Goal: Task Accomplishment & Management: Manage account settings

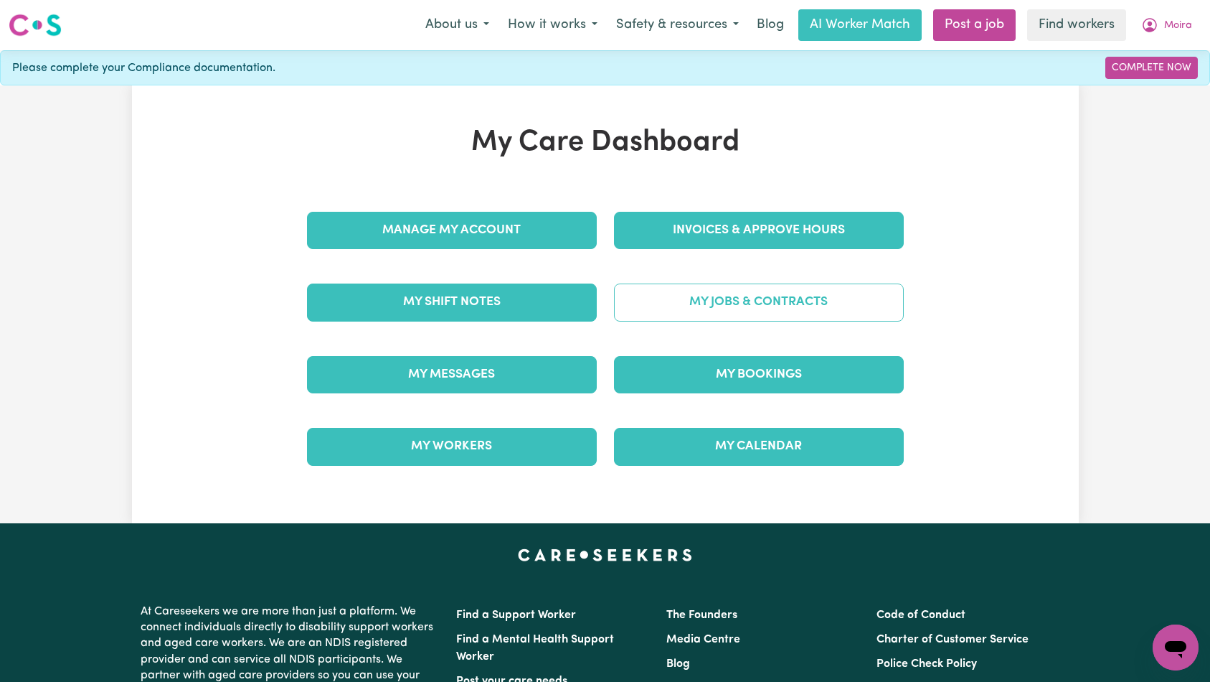
click at [669, 312] on link "My Jobs & Contracts" at bounding box center [759, 301] width 290 height 37
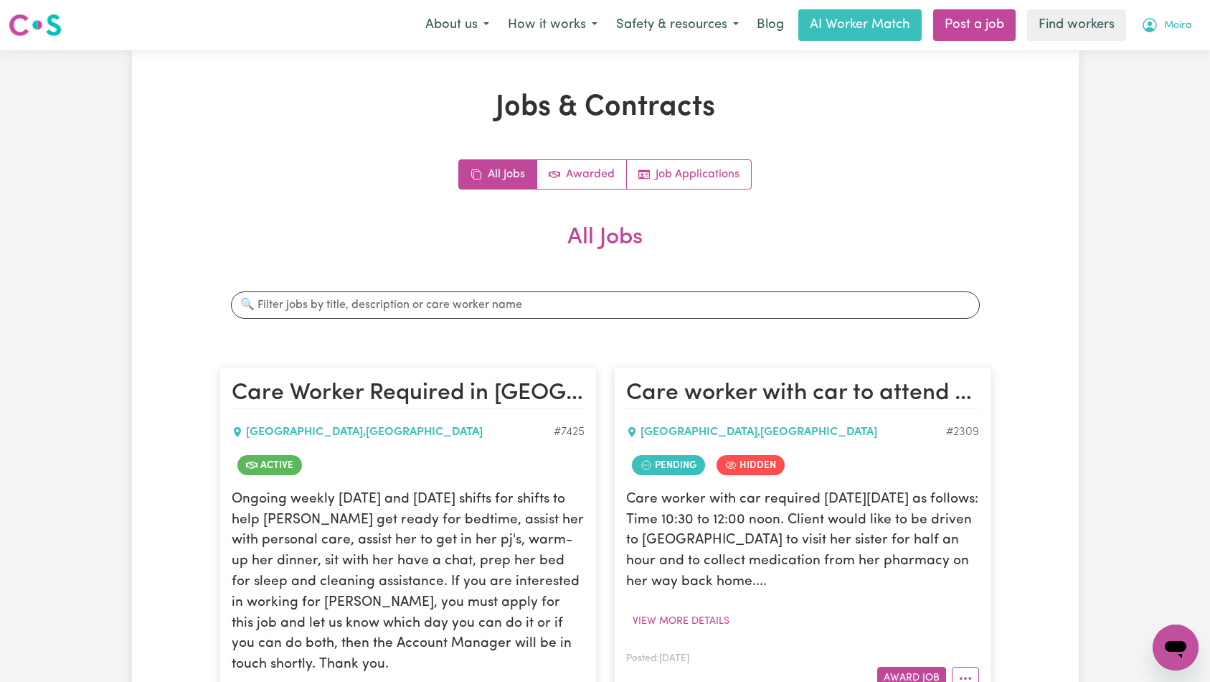
click at [1173, 18] on span "Moira" at bounding box center [1178, 26] width 28 height 16
click at [1001, 328] on div "Jobs & Contracts All Jobs Awarded Job Applications All Jobs Search jobs Care Wo…" at bounding box center [605, 601] width 947 height 1022
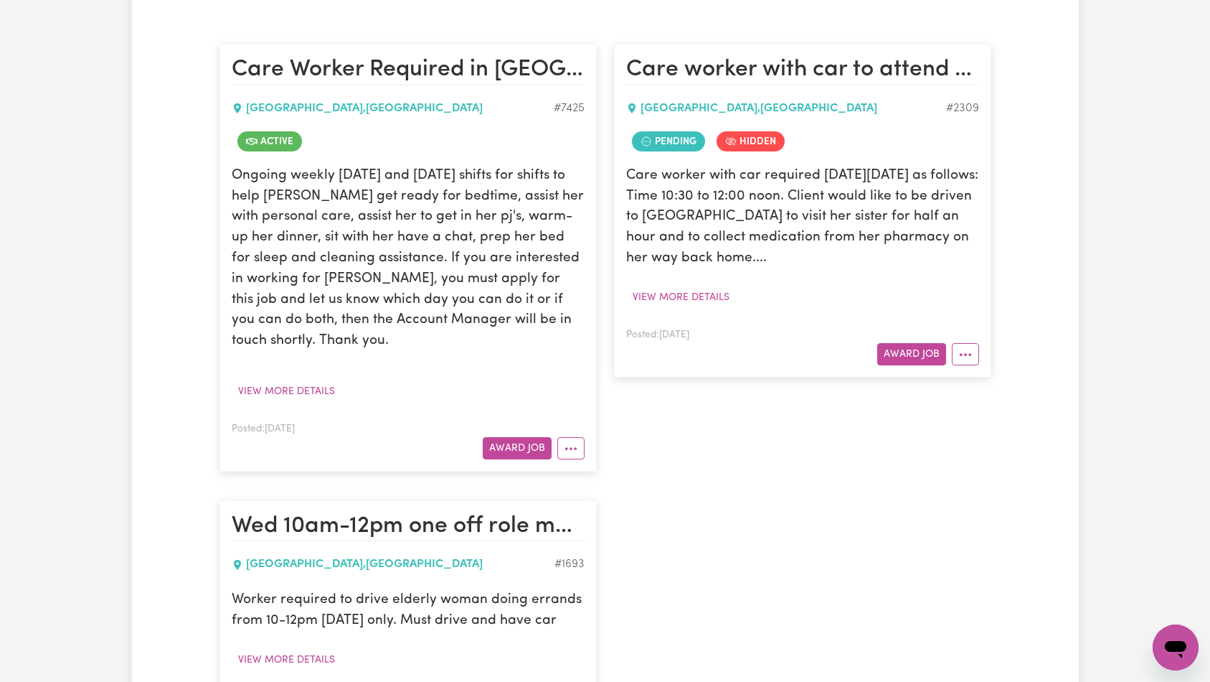
scroll to position [315, 0]
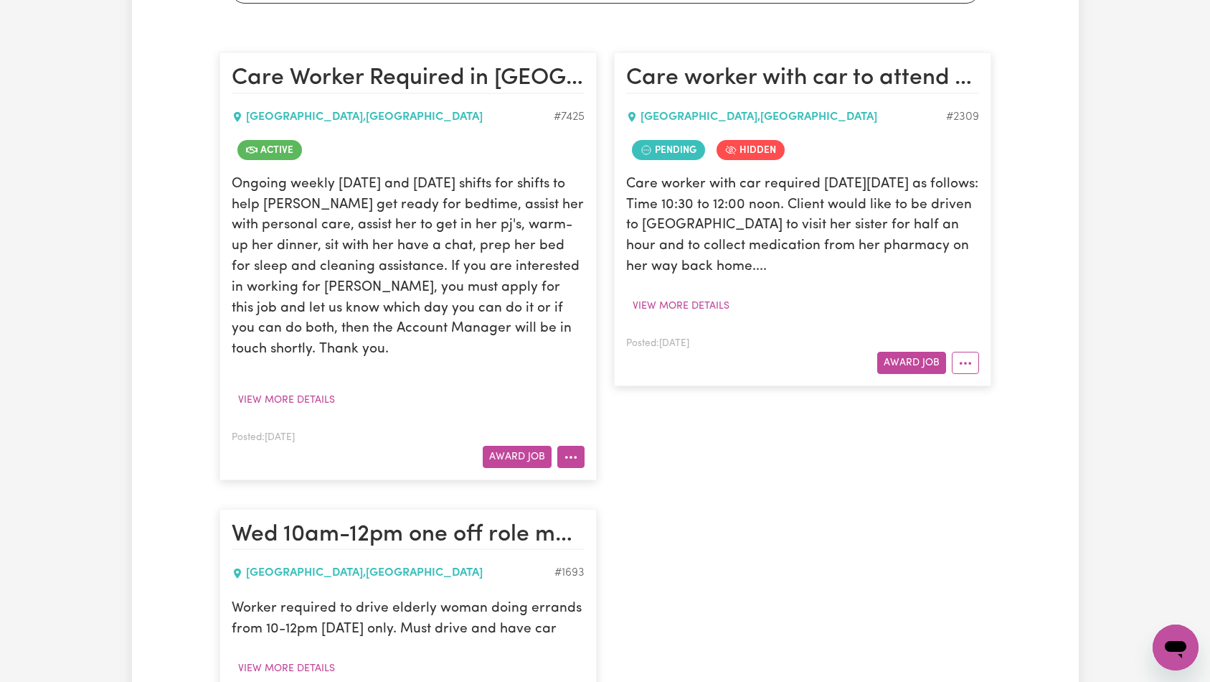
click at [572, 446] on button "More options" at bounding box center [570, 457] width 27 height 22
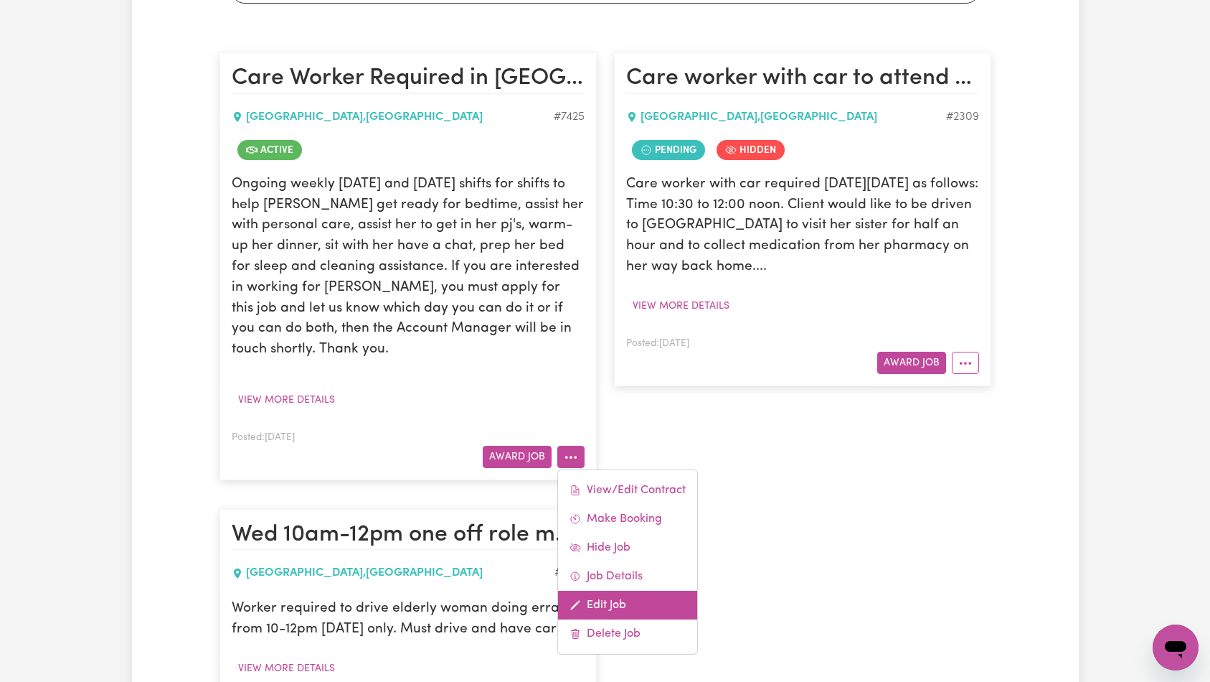
click at [622, 590] on link "Edit Job" at bounding box center [627, 604] width 139 height 29
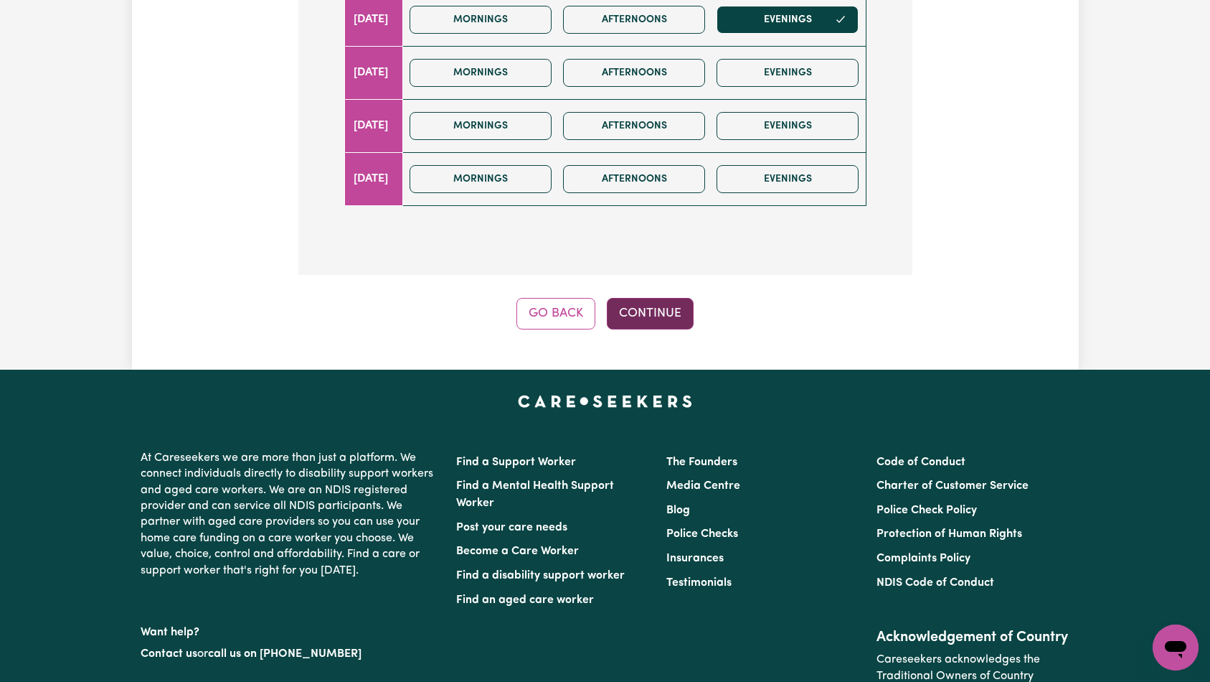
click at [682, 298] on button "Continue" at bounding box center [650, 314] width 87 height 32
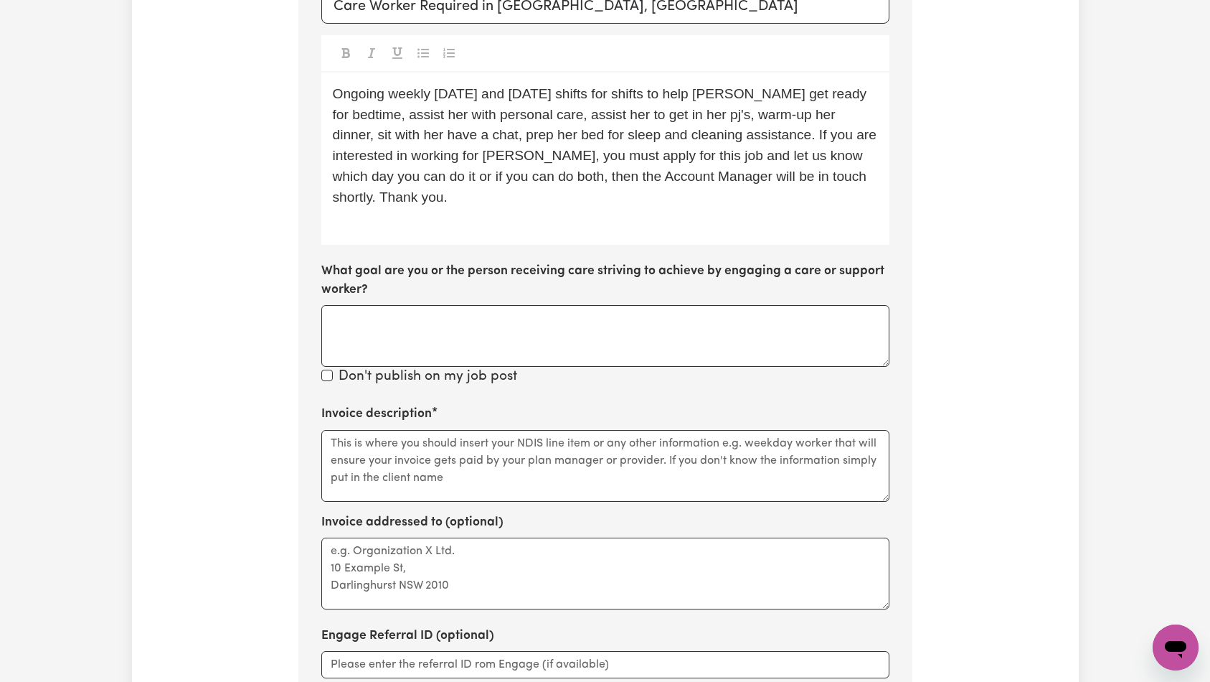
scroll to position [536, 0]
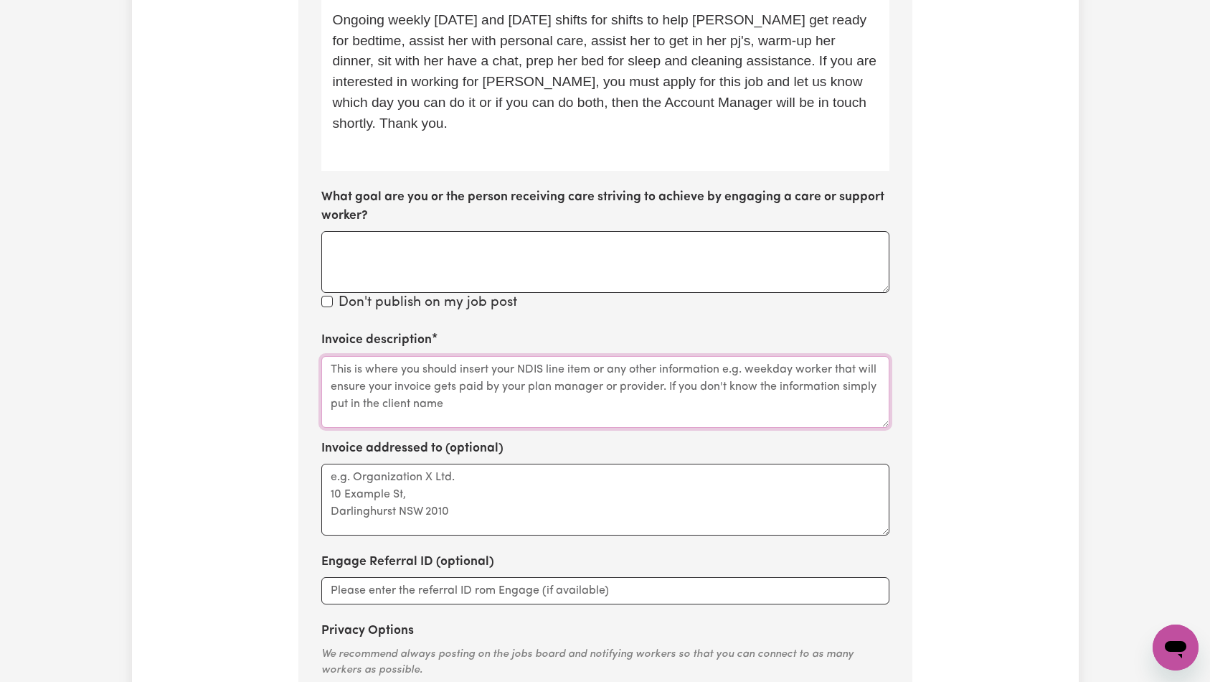
click at [550, 362] on textarea "Invoice description" at bounding box center [605, 392] width 568 height 72
paste textarea "Personal Care and Domestic Assistance"
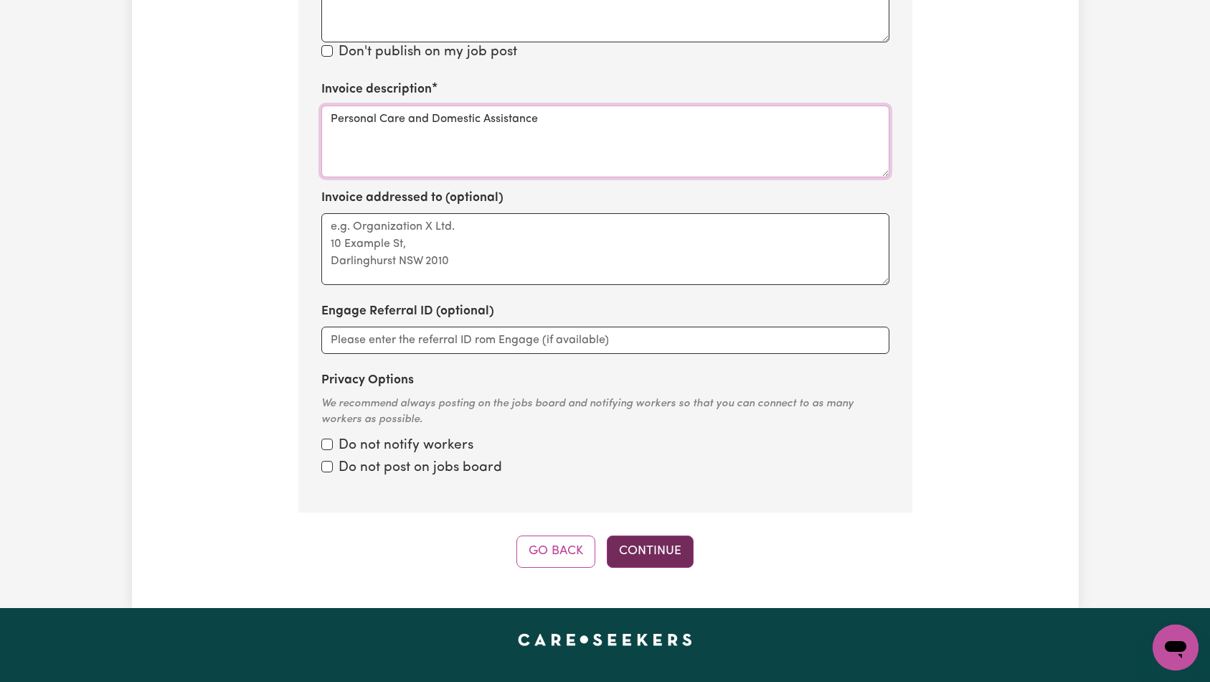
type textarea "Personal Care and Domestic Assistance"
click at [641, 535] on button "Continue" at bounding box center [650, 551] width 87 height 32
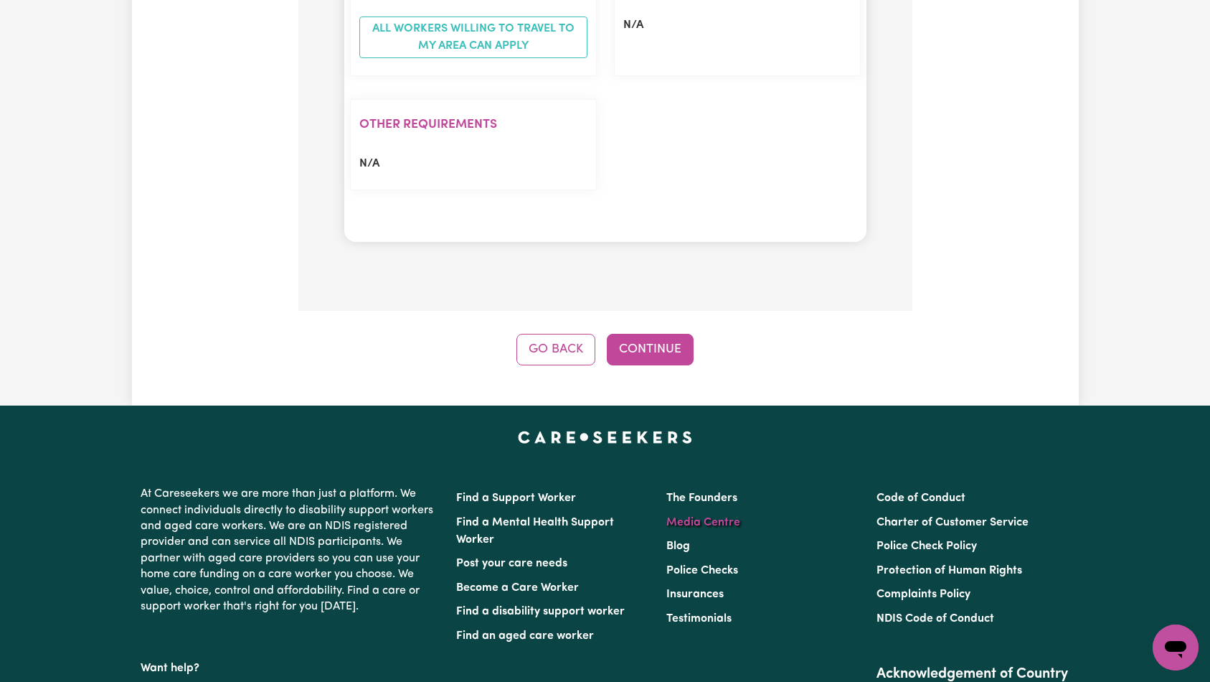
scroll to position [1331, 0]
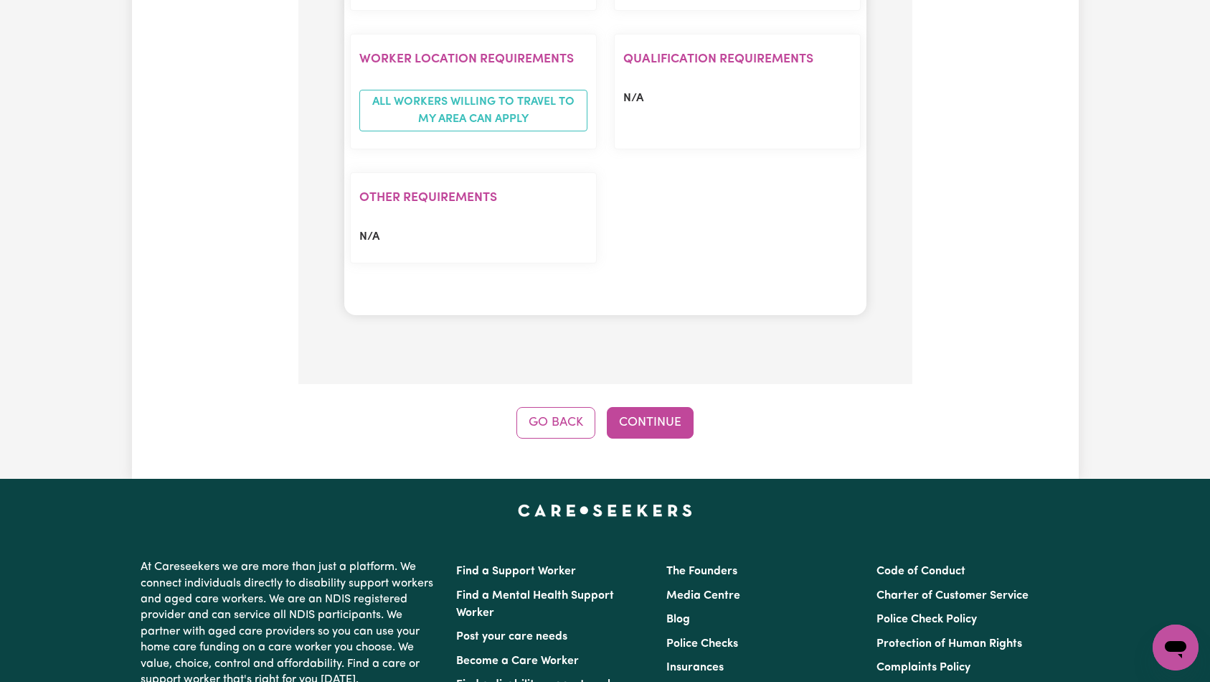
click at [666, 407] on button "Continue" at bounding box center [650, 423] width 87 height 32
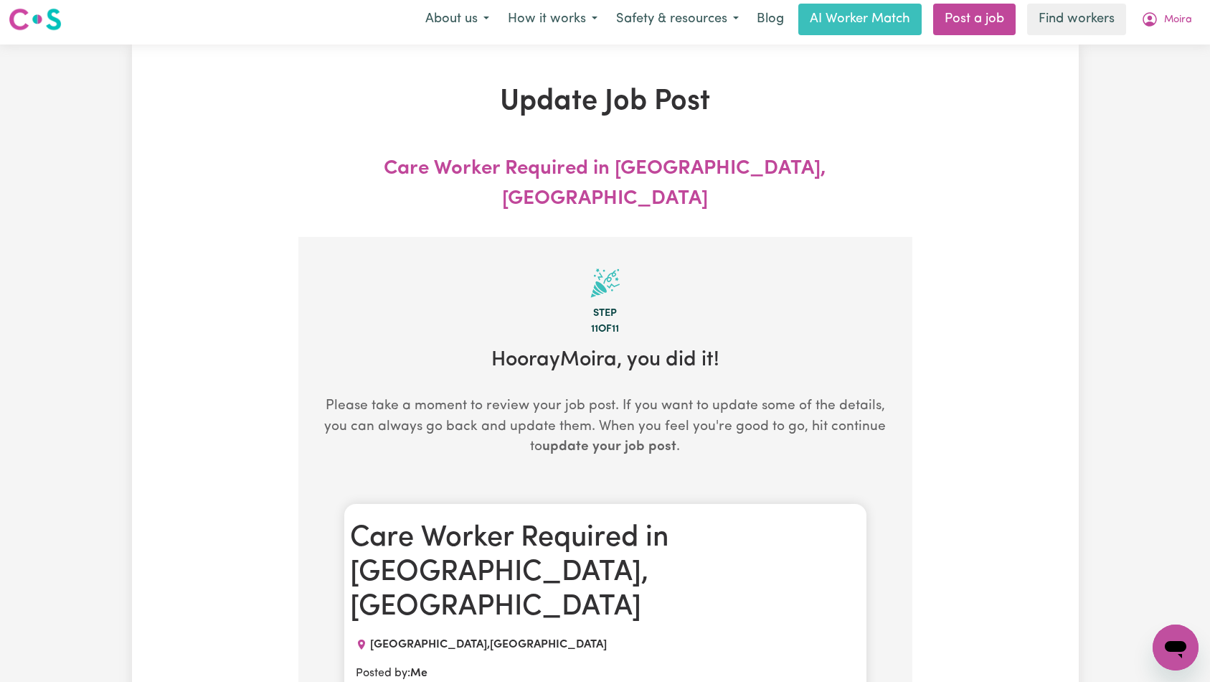
scroll to position [0, 0]
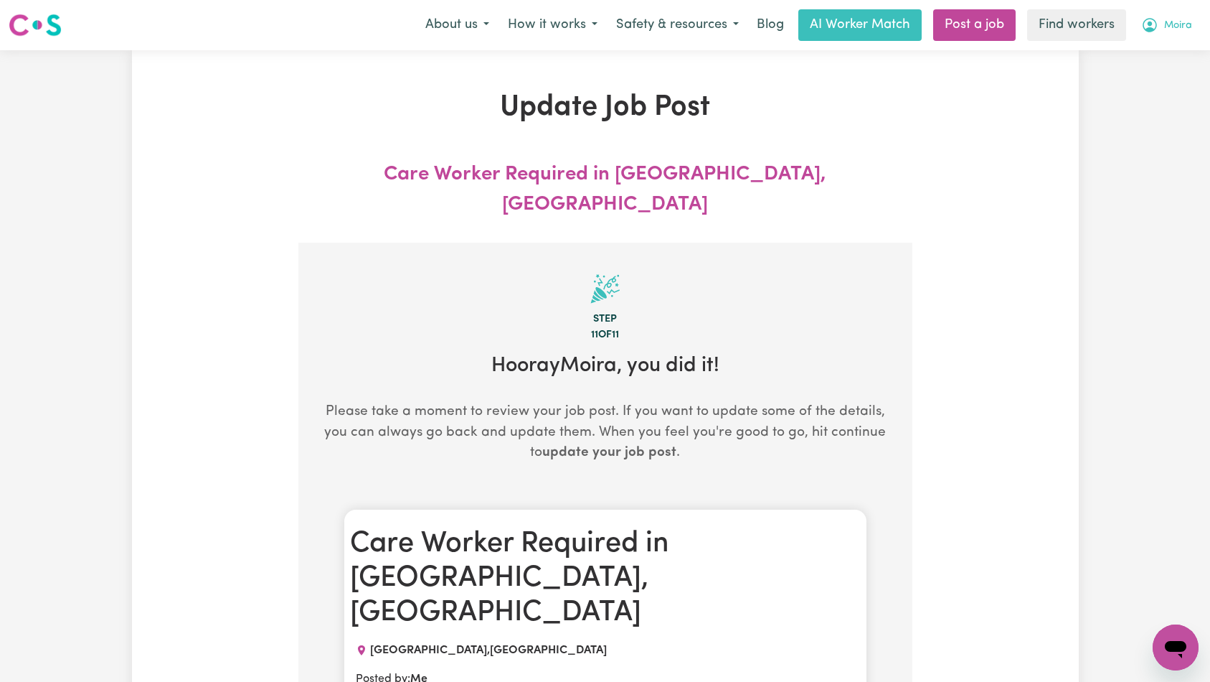
click at [1159, 27] on button "Moira" at bounding box center [1167, 25] width 70 height 30
click at [1149, 83] on link "Logout" at bounding box center [1144, 82] width 113 height 27
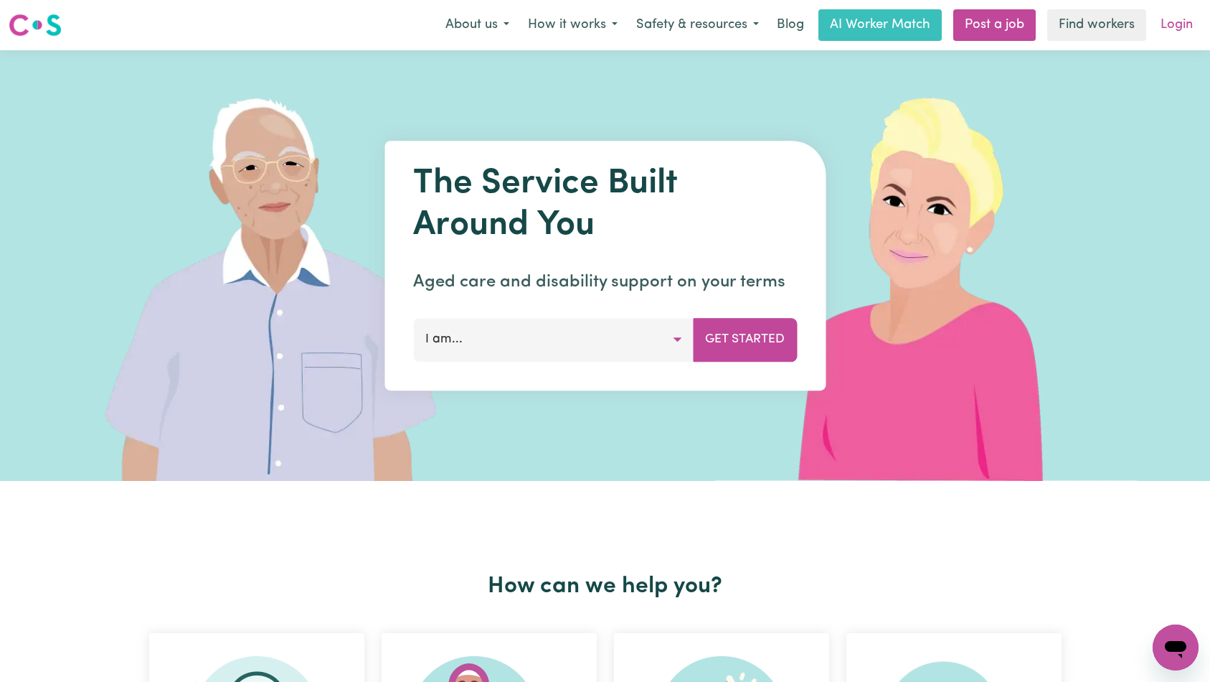
click at [1166, 27] on link "Login" at bounding box center [1177, 25] width 50 height 32
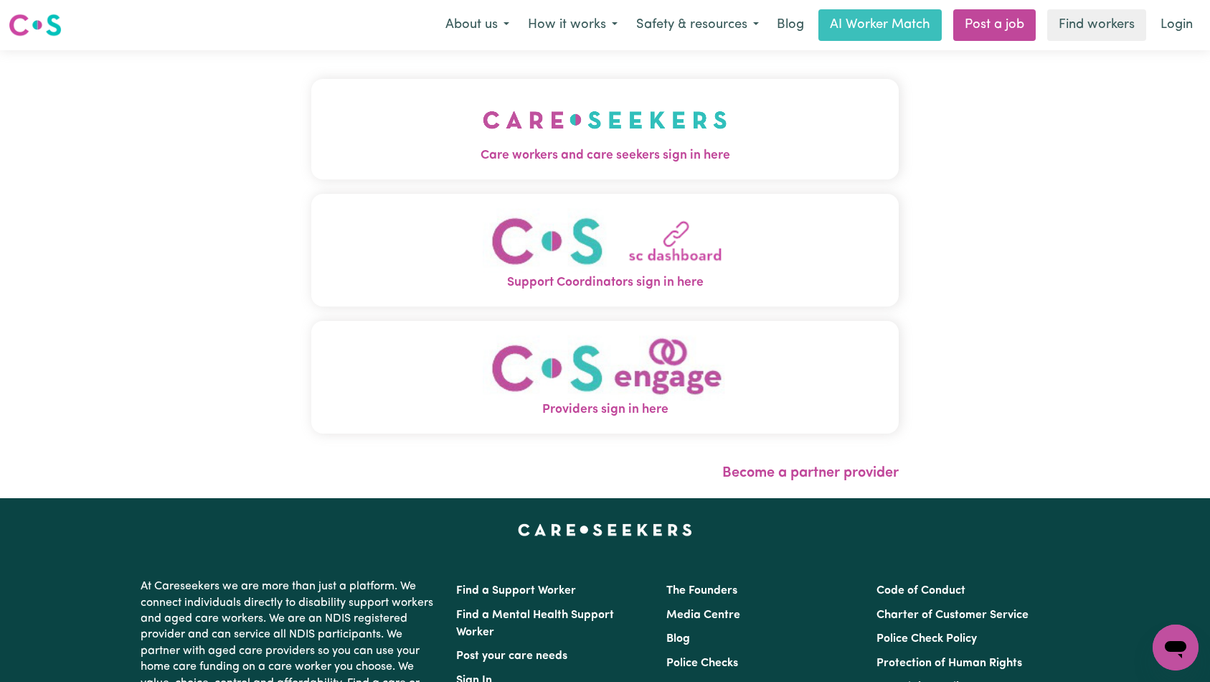
click at [483, 114] on img "Care workers and care seekers sign in here" at bounding box center [605, 119] width 245 height 53
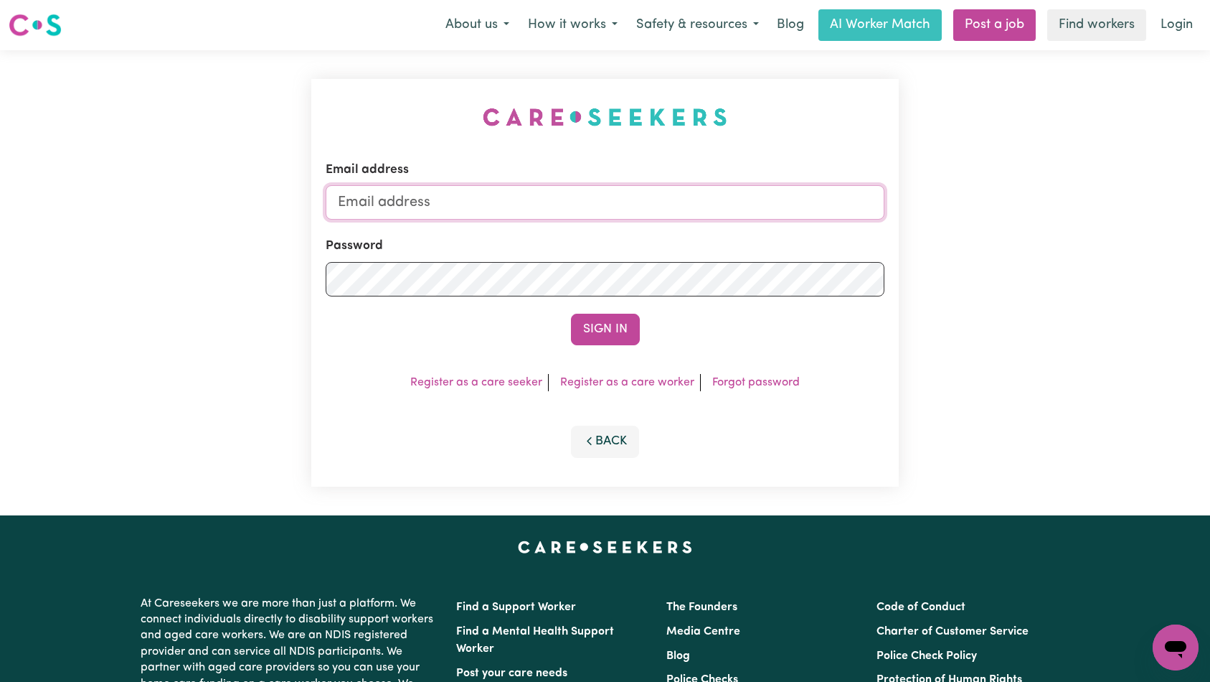
click at [628, 200] on input "Email address" at bounding box center [606, 202] width 560 height 34
type input "[EMAIL_ADDRESS][DOMAIN_NAME]"
click at [609, 327] on button "Sign In" at bounding box center [605, 330] width 69 height 32
